Goal: Task Accomplishment & Management: Use online tool/utility

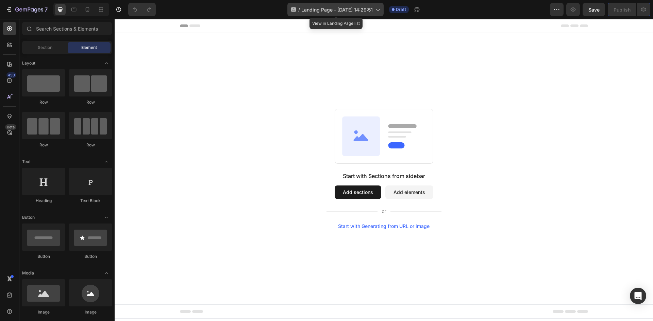
click at [379, 9] on icon at bounding box center [377, 9] width 7 height 7
click at [447, 36] on div "Start with Sections from sidebar Add sections Add elements Start with Generatin…" at bounding box center [384, 169] width 538 height 272
click at [381, 8] on icon at bounding box center [377, 9] width 7 height 7
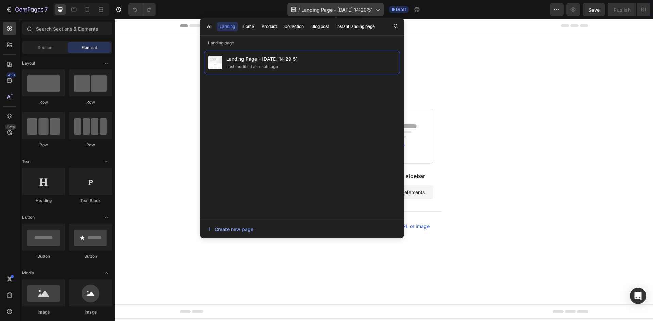
click at [381, 8] on icon at bounding box center [377, 9] width 7 height 7
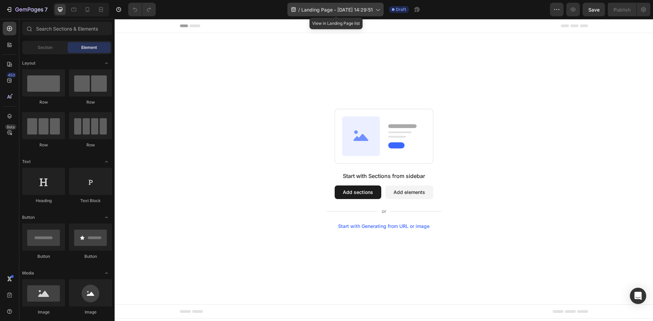
click at [291, 9] on icon at bounding box center [293, 9] width 7 height 7
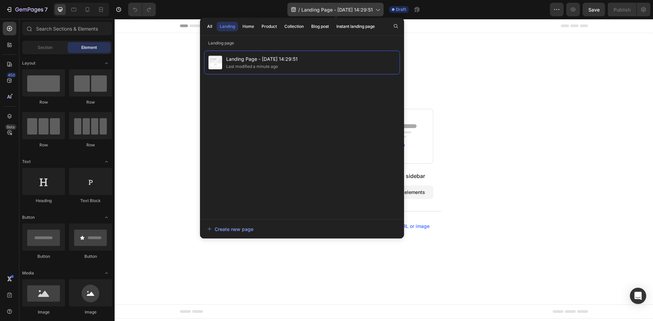
click at [308, 9] on span "Landing Page - [DATE] 14:29:51" at bounding box center [336, 9] width 71 height 7
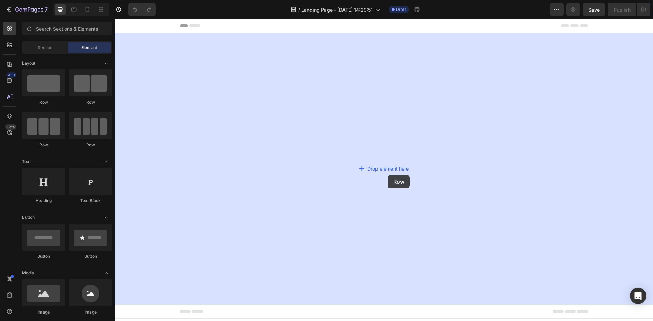
drag, startPoint x: 166, startPoint y: 110, endPoint x: 453, endPoint y: 96, distance: 287.8
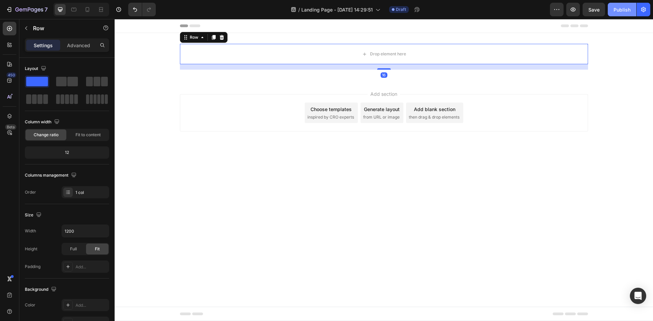
click at [625, 9] on div "Publish" at bounding box center [622, 9] width 17 height 7
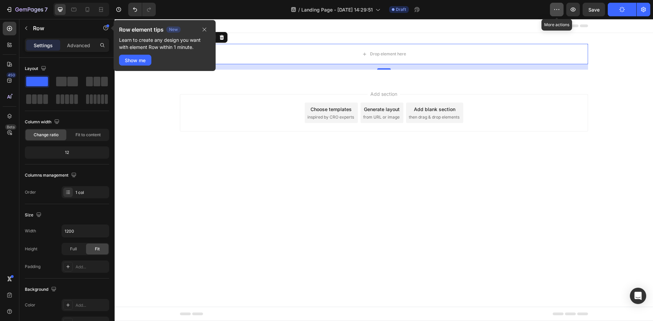
click at [558, 9] on icon "button" at bounding box center [556, 9] width 7 height 7
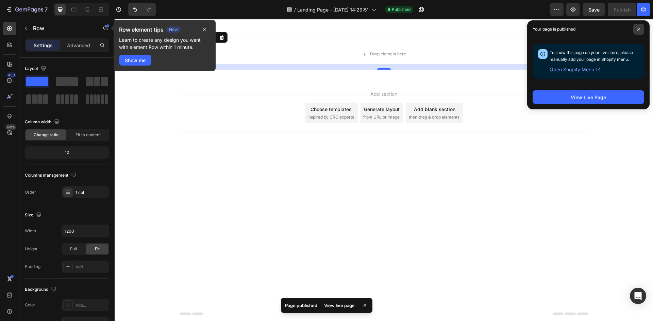
click at [640, 27] on span at bounding box center [638, 29] width 11 height 11
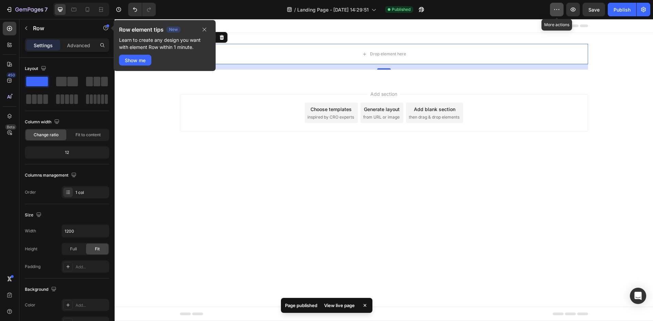
click at [559, 10] on icon "button" at bounding box center [556, 9] width 7 height 7
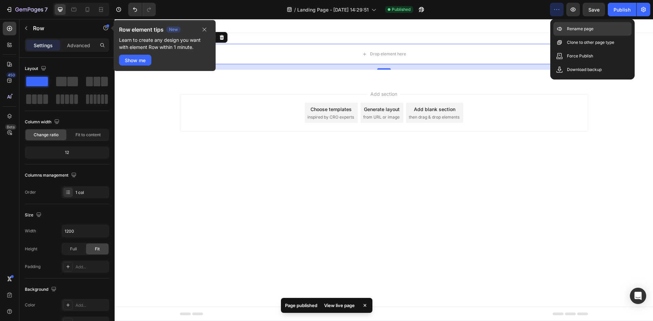
click at [577, 29] on p "Rename page" at bounding box center [580, 29] width 27 height 7
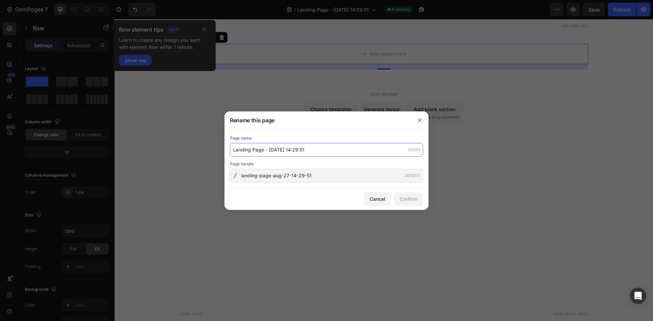
click at [260, 145] on input "Landing Page - [DATE] 14:29:51" at bounding box center [326, 150] width 193 height 14
click at [371, 197] on div "Cancel" at bounding box center [378, 199] width 16 height 7
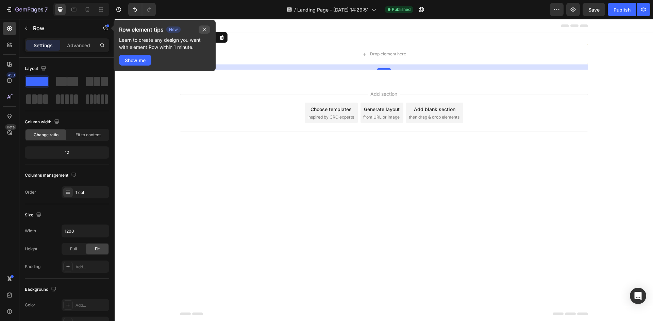
click at [205, 28] on icon "button" at bounding box center [204, 29] width 5 height 5
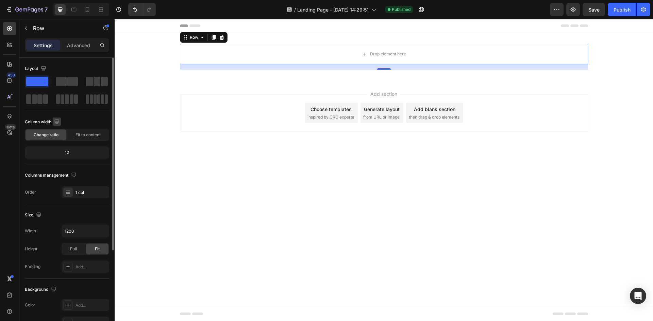
click at [57, 121] on icon "button" at bounding box center [56, 121] width 7 height 7
click at [58, 145] on icon "button" at bounding box center [58, 145] width 7 height 7
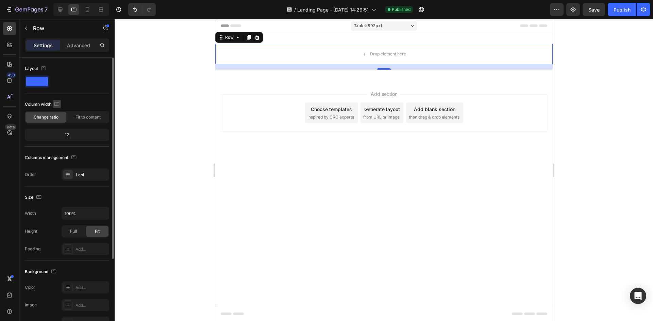
click at [55, 102] on icon "button" at bounding box center [56, 104] width 7 height 7
click at [59, 142] on icon "button" at bounding box center [58, 139] width 4 height 5
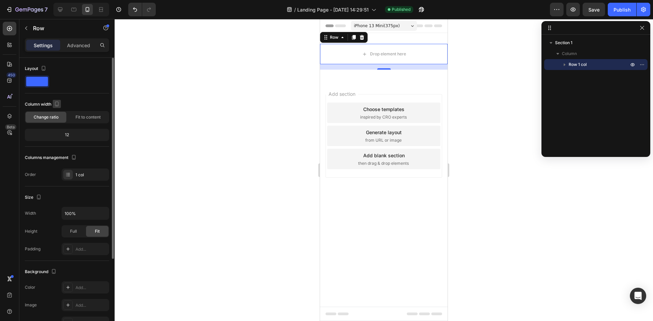
click at [57, 104] on icon "button" at bounding box center [56, 104] width 7 height 7
click at [56, 109] on div at bounding box center [58, 127] width 14 height 38
click at [56, 113] on icon "button" at bounding box center [58, 115] width 7 height 7
type input "1200"
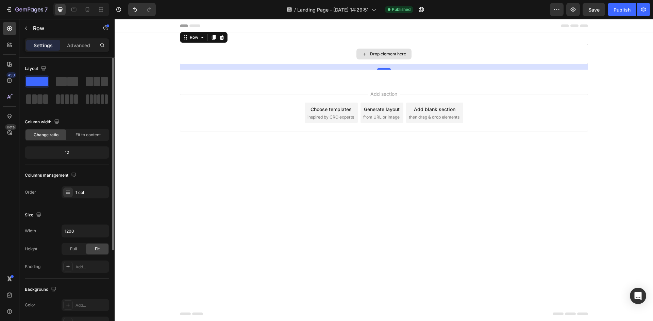
click at [221, 49] on div "Drop element here" at bounding box center [384, 54] width 408 height 20
click at [218, 37] on div at bounding box center [222, 37] width 8 height 8
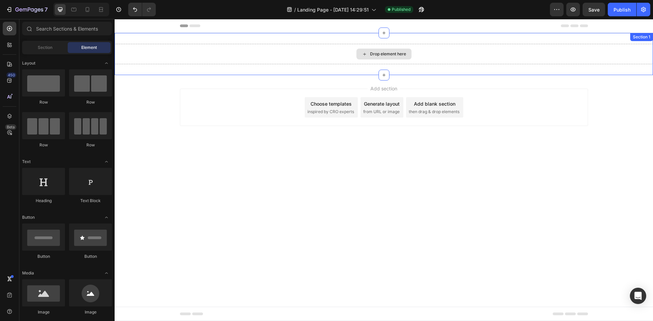
click at [340, 55] on div "Drop element here" at bounding box center [384, 54] width 538 height 20
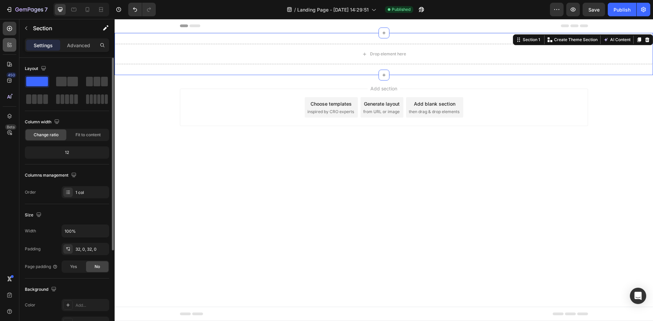
click at [14, 45] on div at bounding box center [10, 45] width 14 height 14
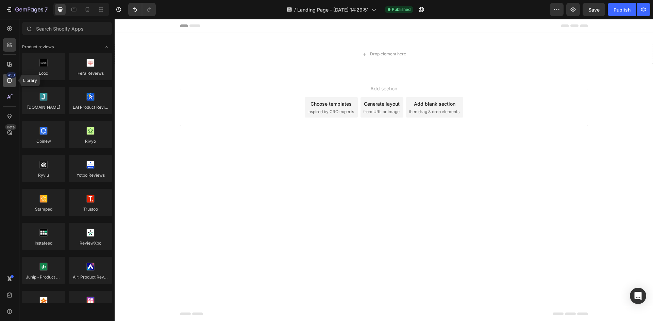
click at [6, 80] on icon at bounding box center [9, 80] width 7 height 7
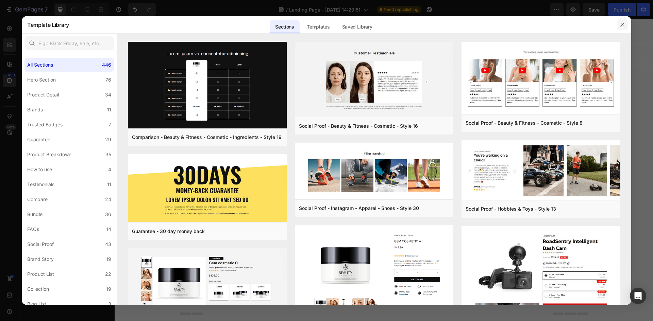
click at [621, 24] on icon "button" at bounding box center [622, 24] width 5 height 5
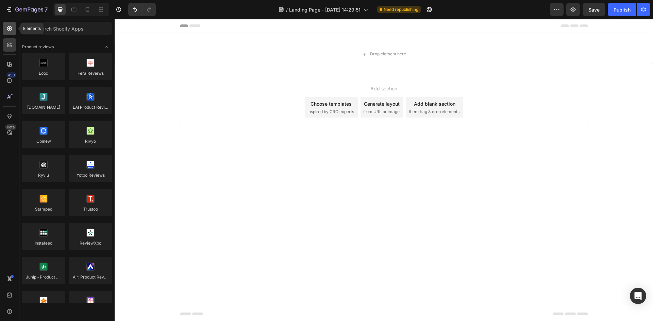
click at [3, 29] on div at bounding box center [10, 29] width 14 height 14
